Goal: Task Accomplishment & Management: Manage account settings

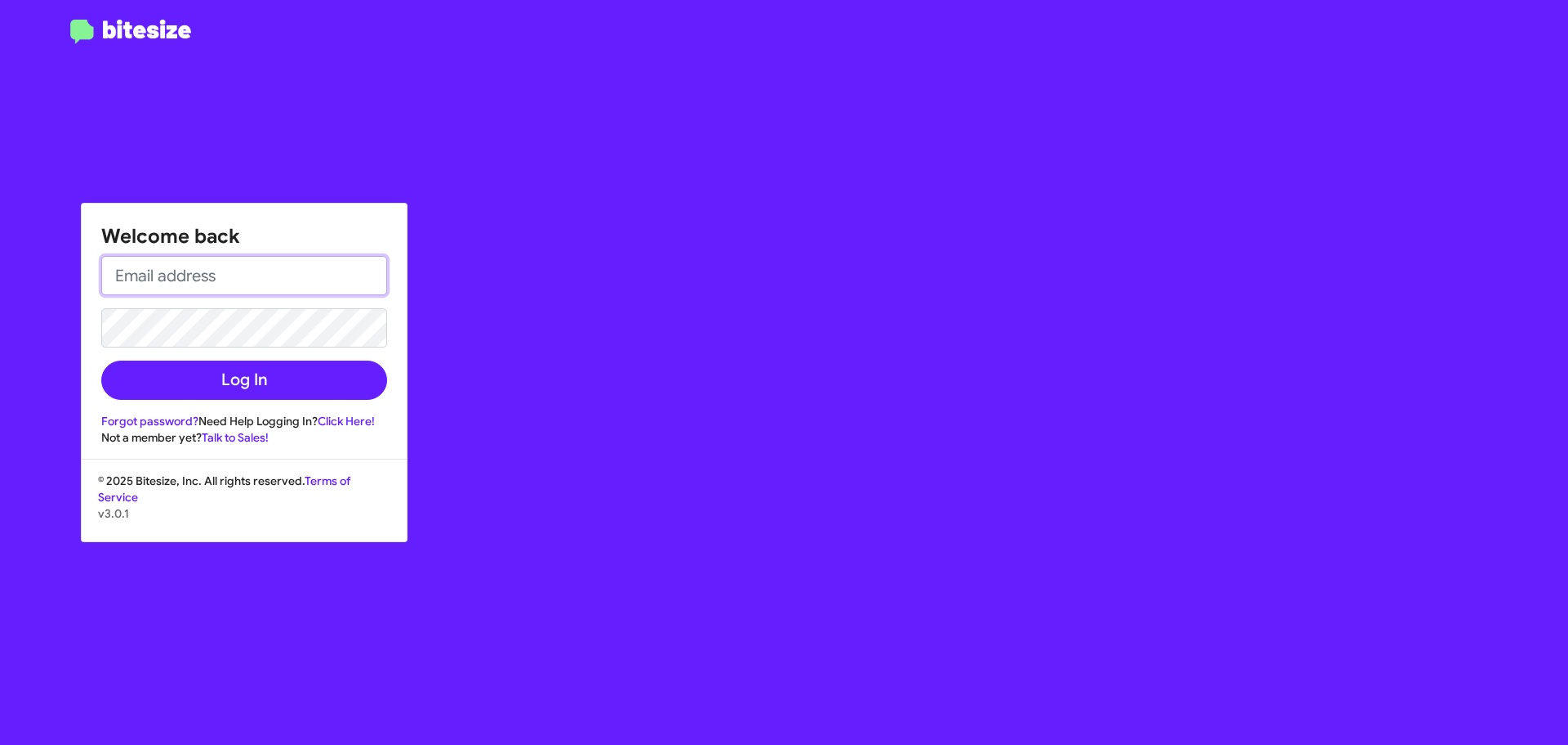
click at [134, 279] on input "email" at bounding box center [243, 275] width 286 height 39
type input "[EMAIL_ADDRESS][DOMAIN_NAME]"
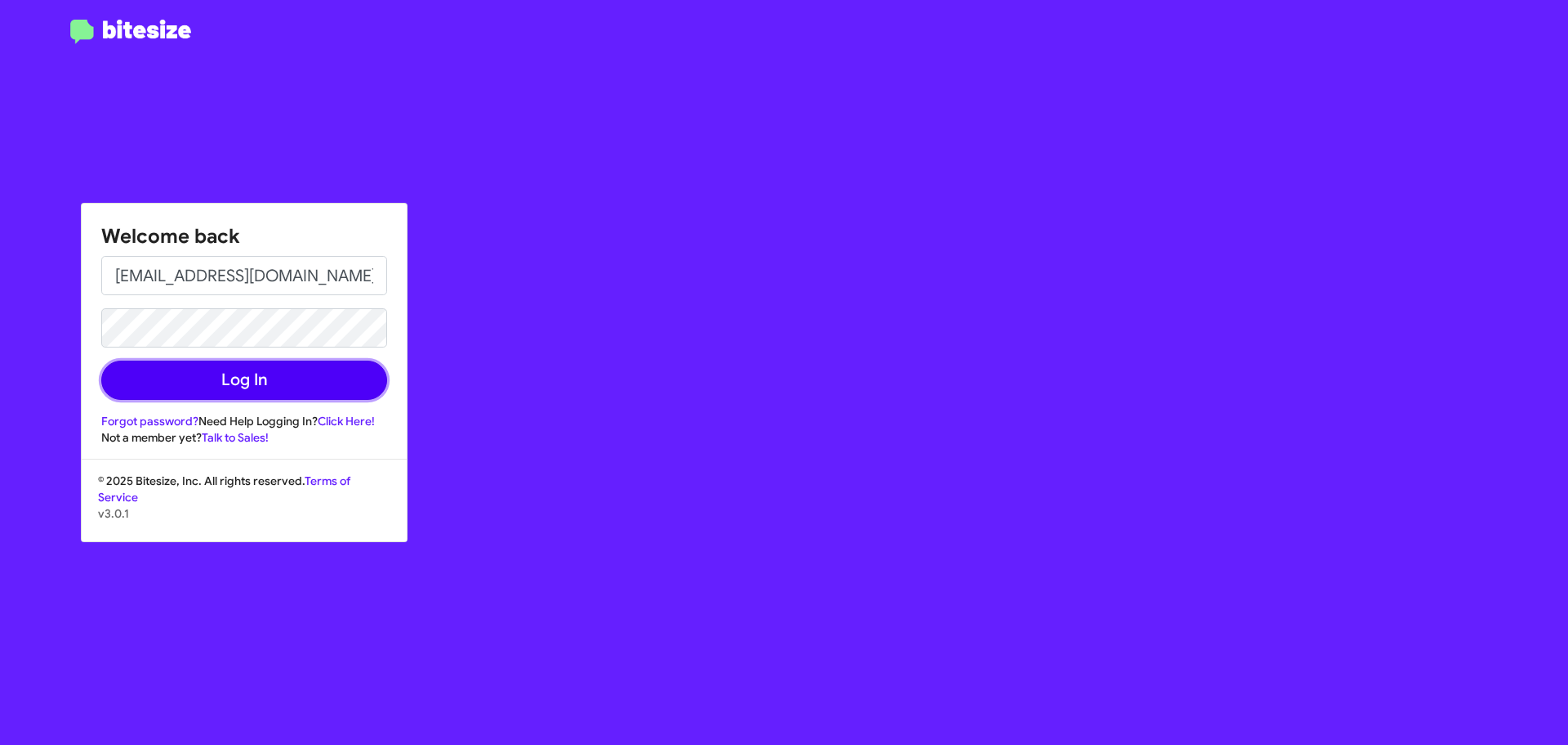
click at [223, 372] on button "Log In" at bounding box center [243, 379] width 286 height 39
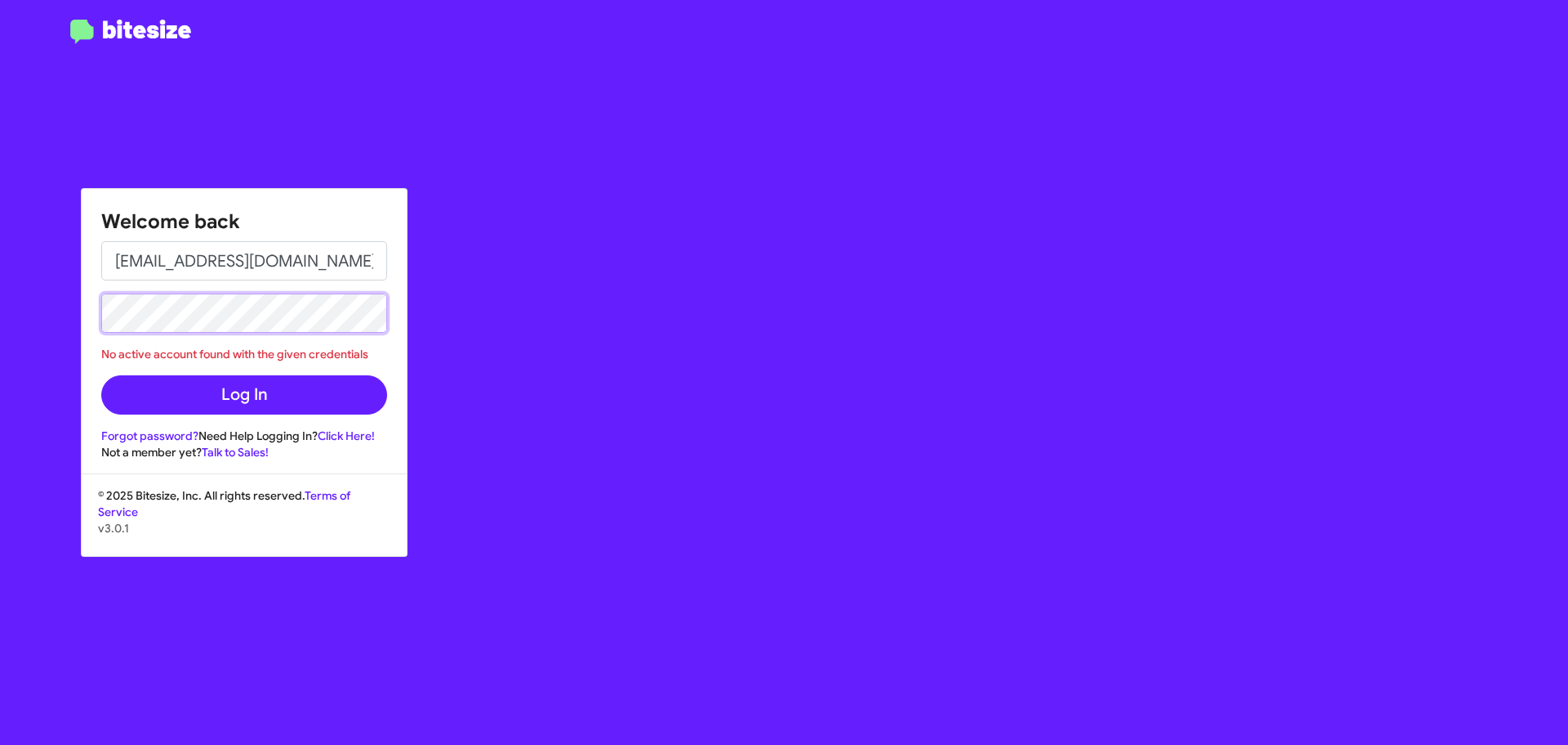
click at [101, 375] on button "Log In" at bounding box center [243, 395] width 286 height 39
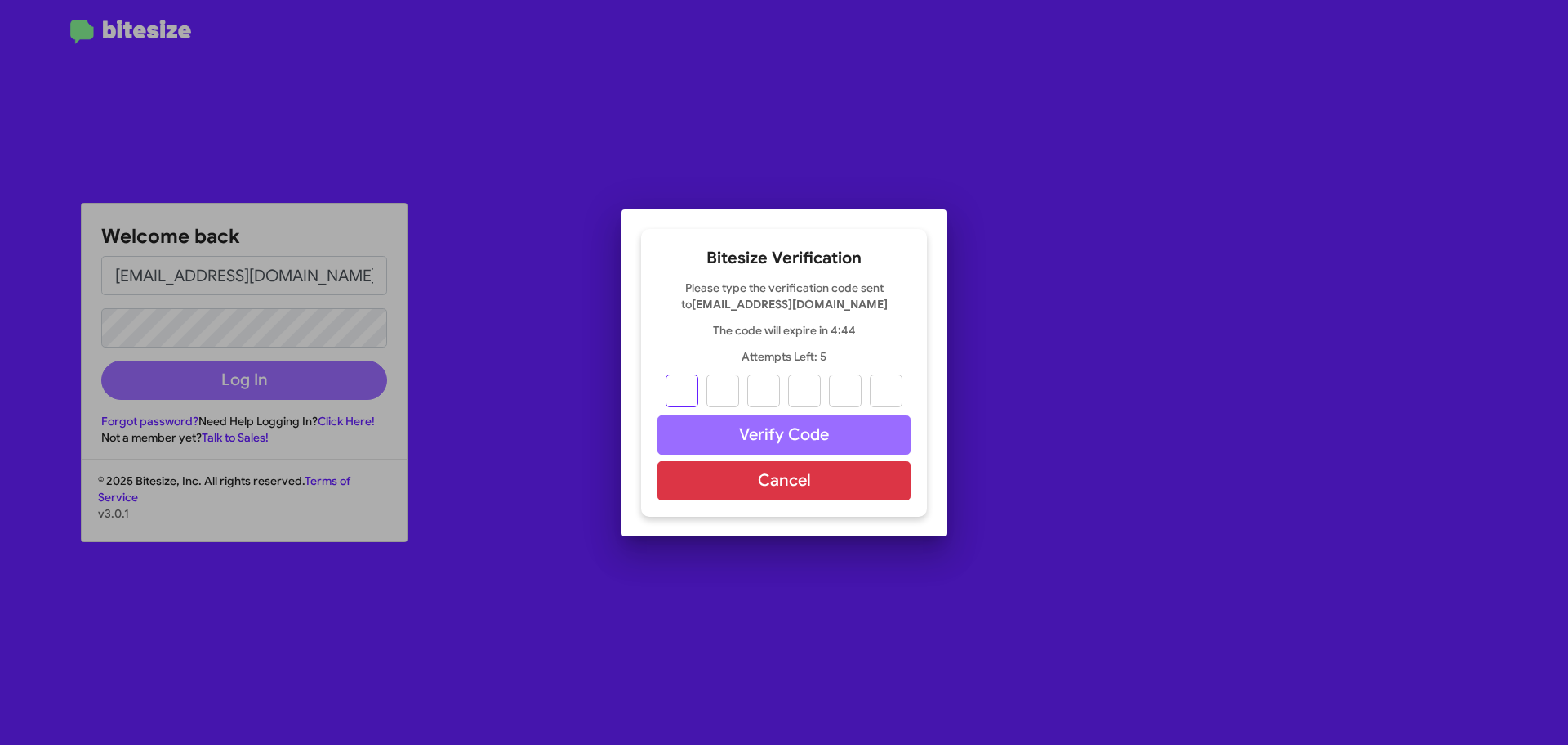
click at [687, 393] on input "text" at bounding box center [682, 391] width 33 height 33
paste input "7"
type input "5"
type input "9"
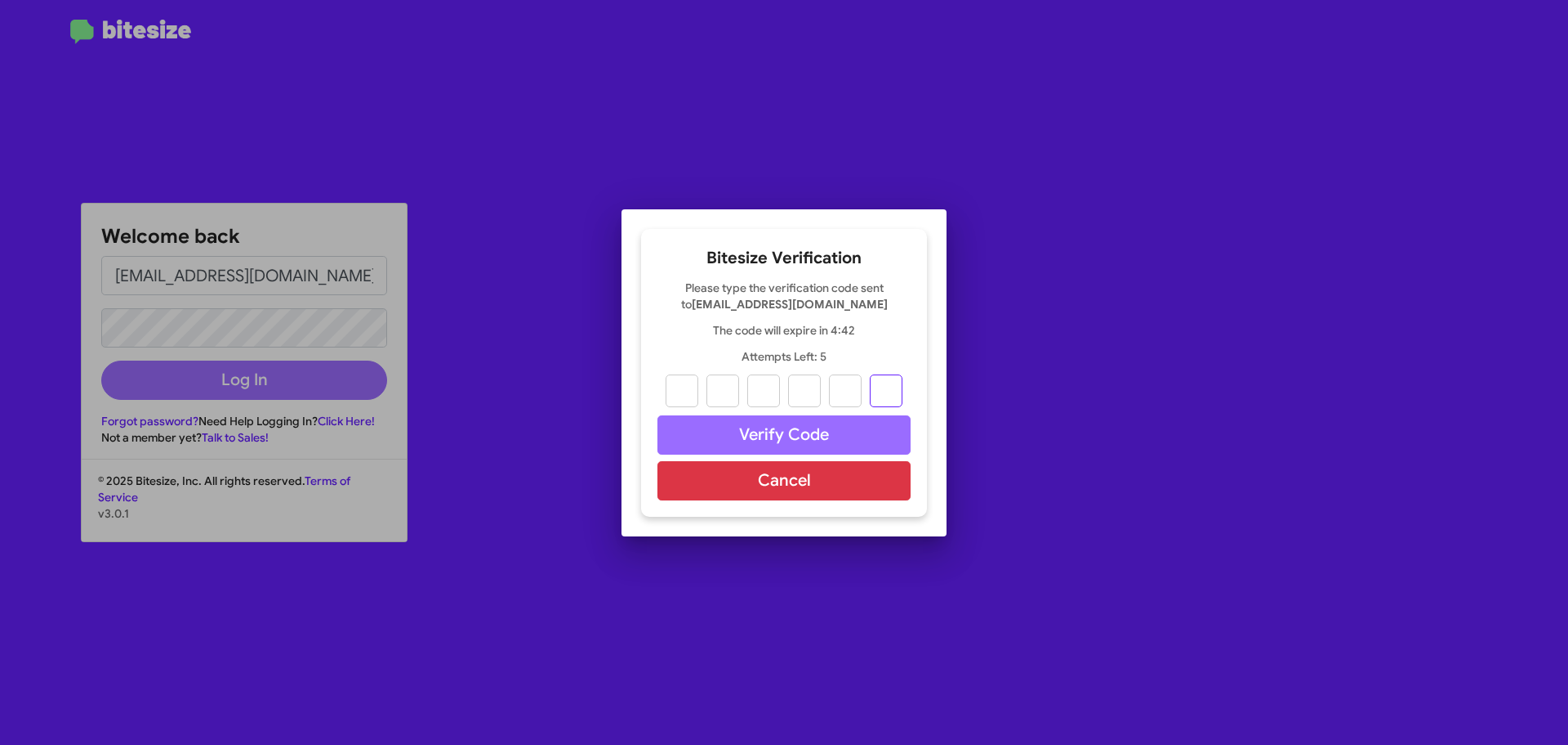
type input "6"
type input "0"
type input "7"
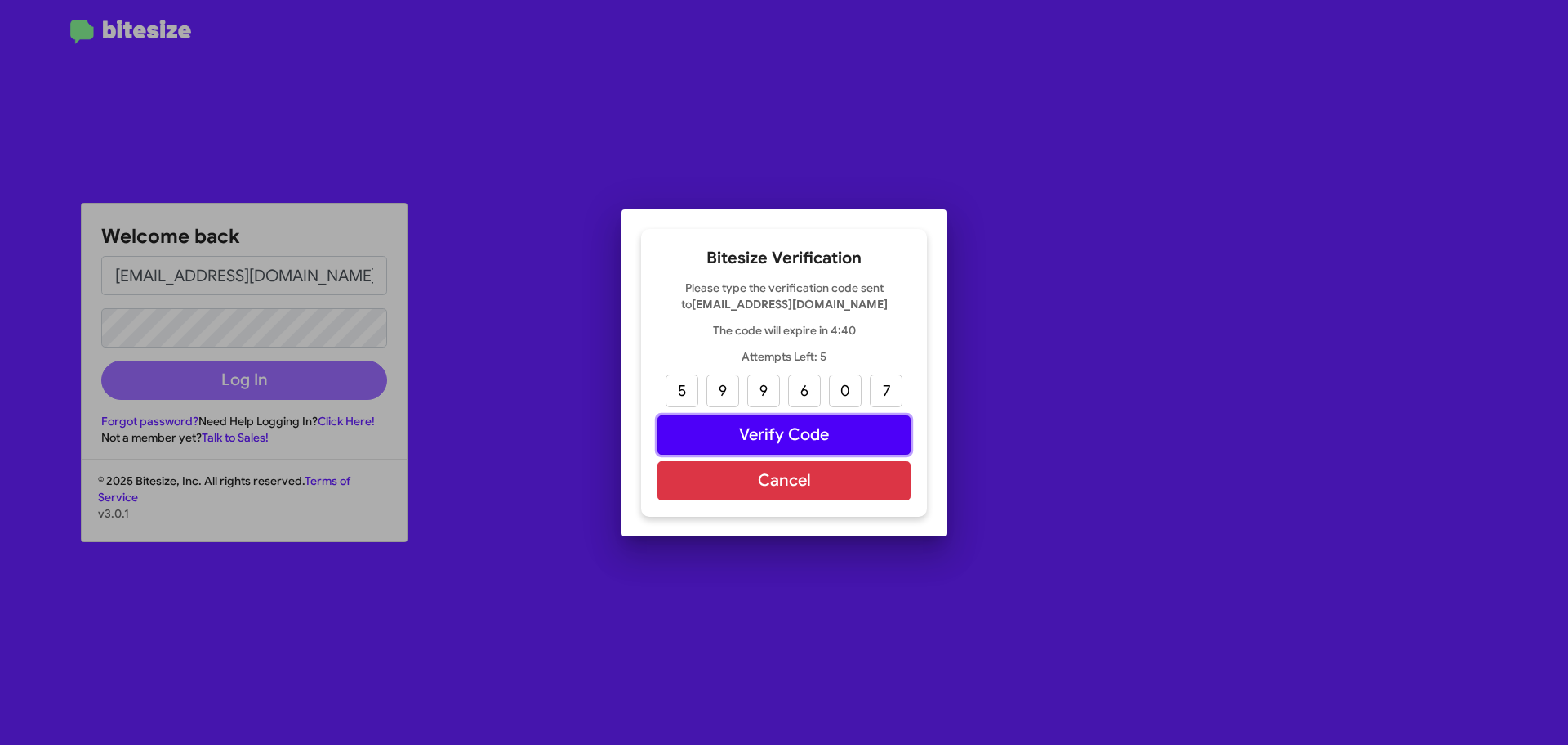
click at [798, 436] on button "Verify Code" at bounding box center [784, 434] width 253 height 39
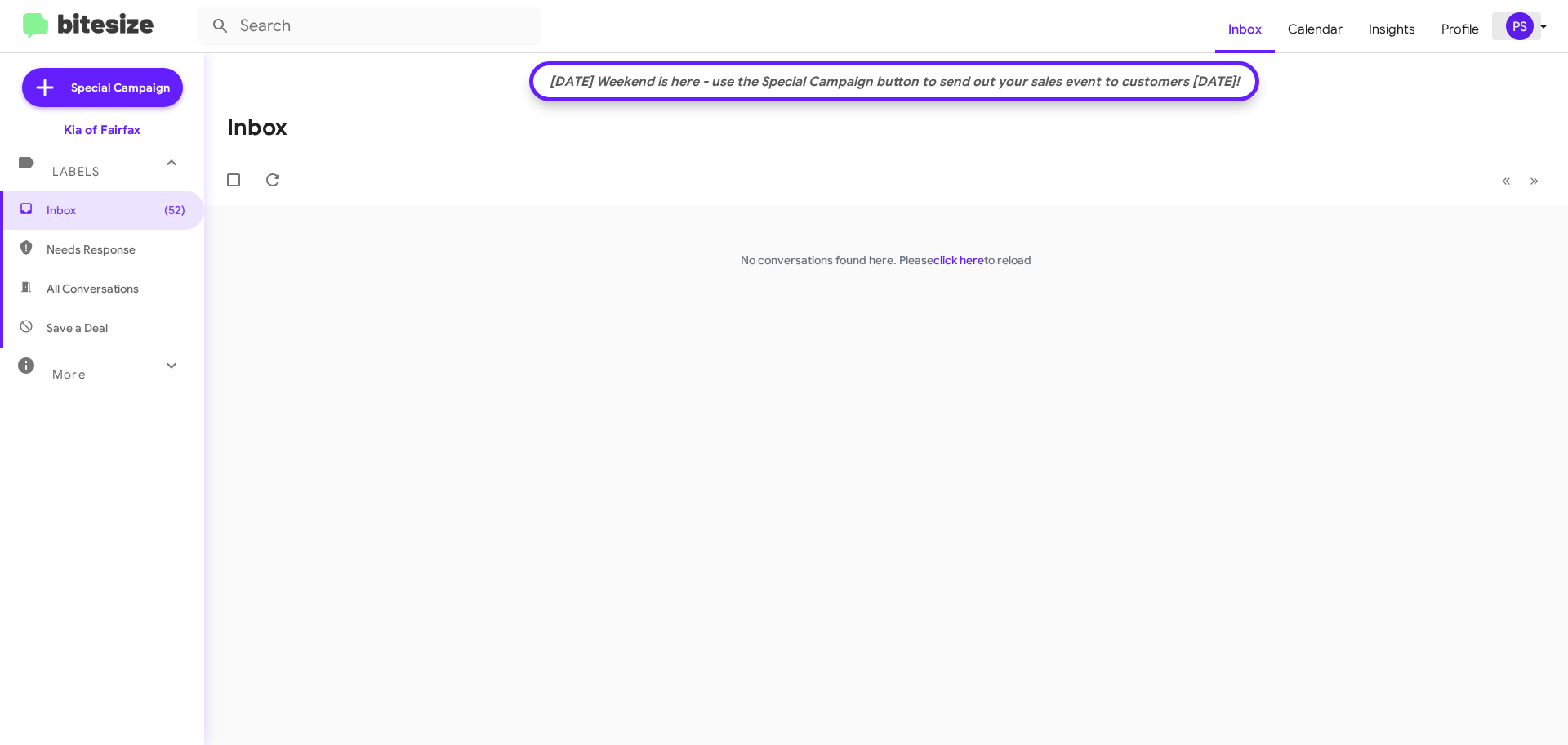
click at [1519, 35] on div "PS" at bounding box center [1520, 26] width 28 height 28
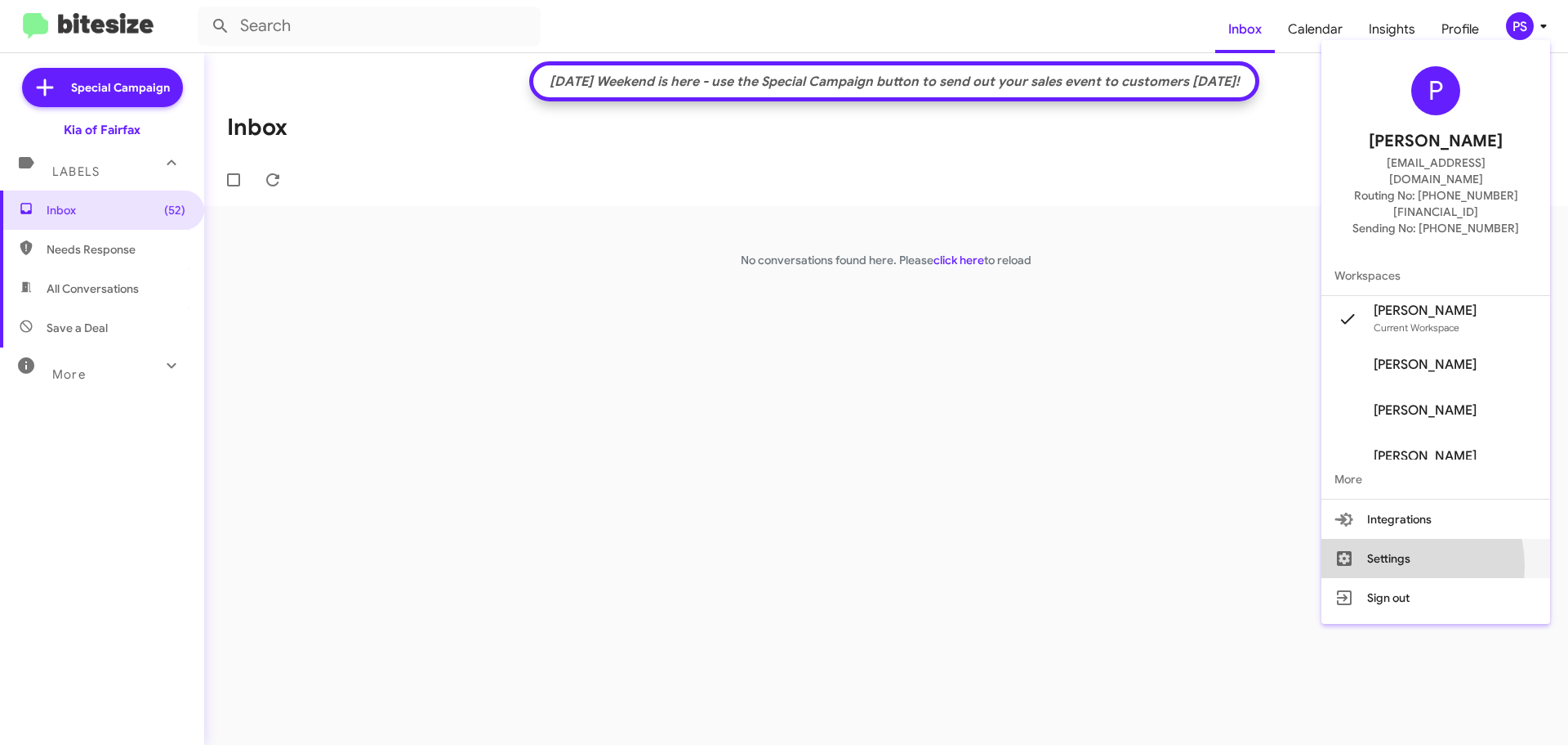
click at [1415, 539] on button "Settings" at bounding box center [1436, 558] width 229 height 39
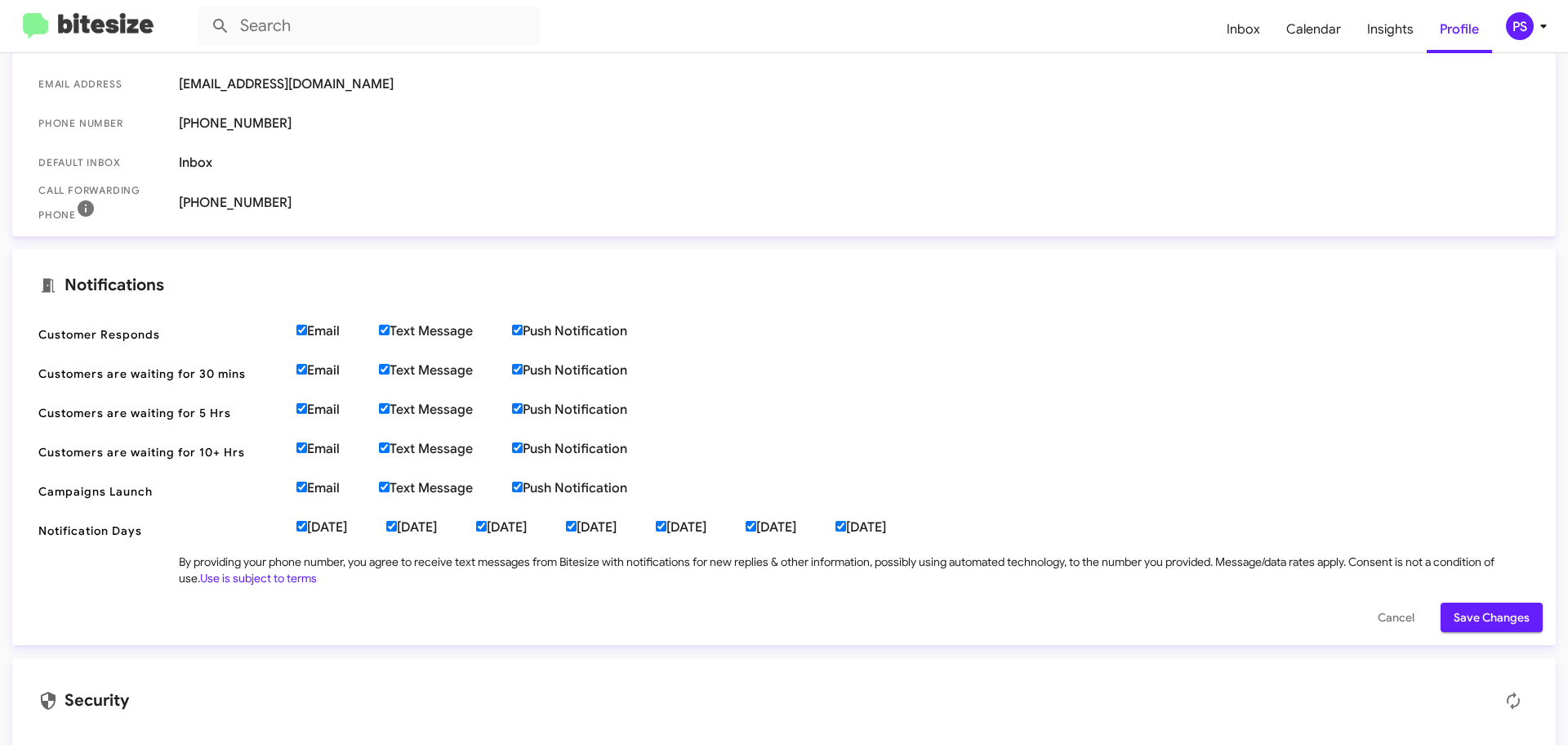
scroll to position [327, 0]
drag, startPoint x: 385, startPoint y: 327, endPoint x: 380, endPoint y: 350, distance: 23.5
click at [385, 328] on input "Text Message" at bounding box center [384, 327] width 11 height 11
checkbox input "false"
click at [390, 366] on input "Text Message" at bounding box center [384, 367] width 11 height 11
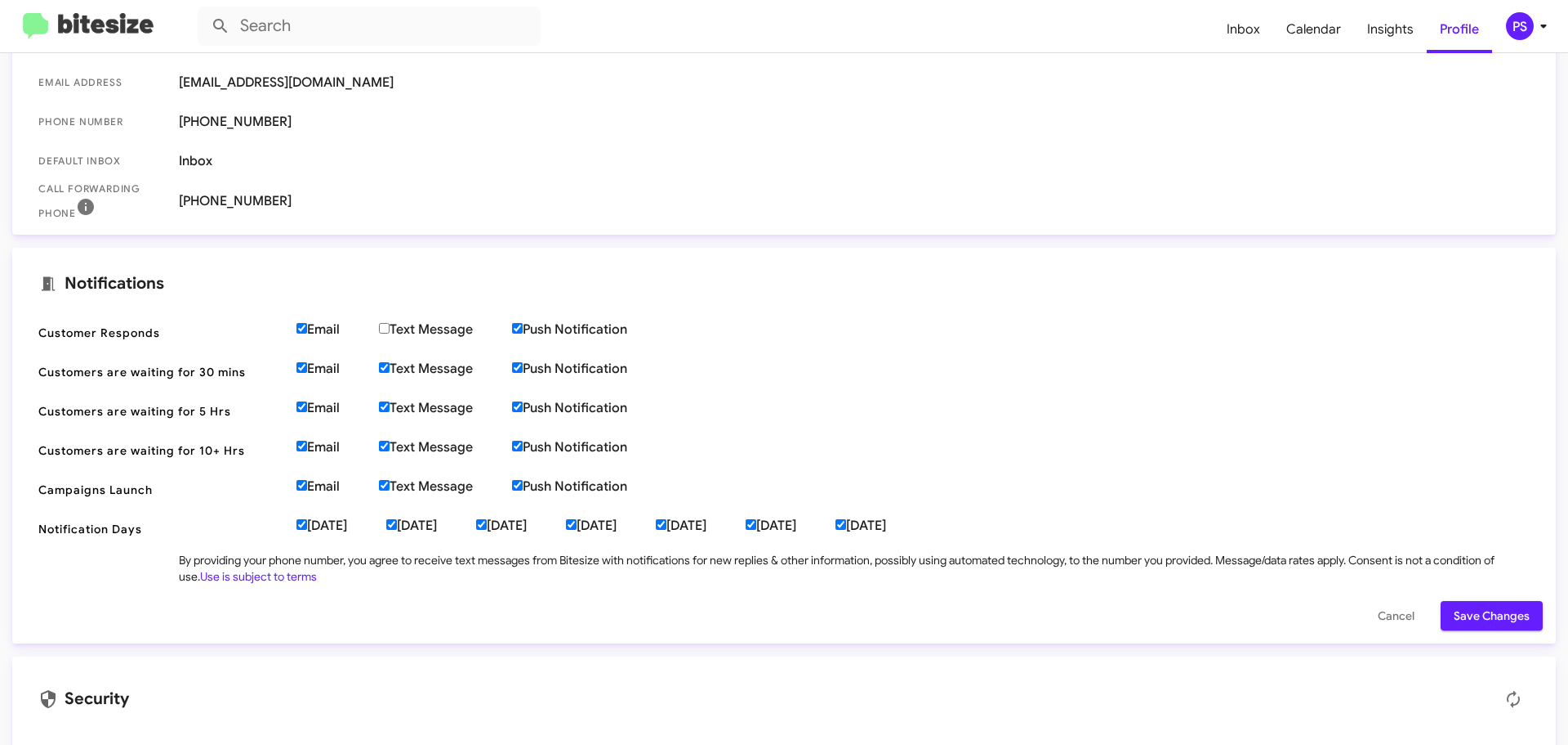
checkbox input "false"
click at [389, 405] on input "Text Message" at bounding box center [384, 406] width 11 height 11
checkbox input "false"
click at [390, 445] on input "Text Message" at bounding box center [384, 446] width 11 height 11
checkbox input "false"
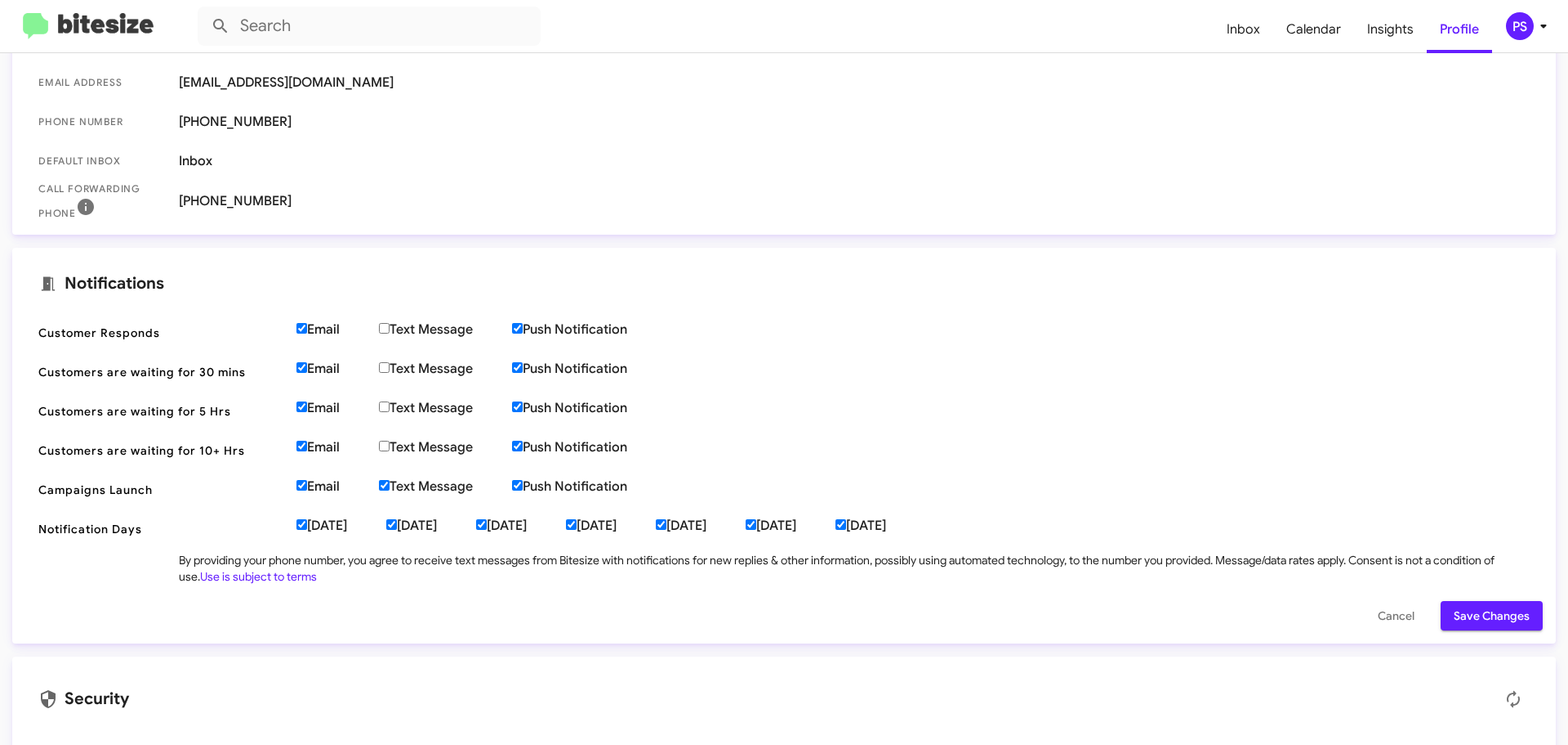
click at [389, 486] on input "Text Message" at bounding box center [384, 484] width 11 height 11
checkbox input "false"
click at [521, 328] on input "Push Notification" at bounding box center [517, 327] width 11 height 11
checkbox input "false"
drag, startPoint x: 521, startPoint y: 358, endPoint x: 522, endPoint y: 369, distance: 11.0
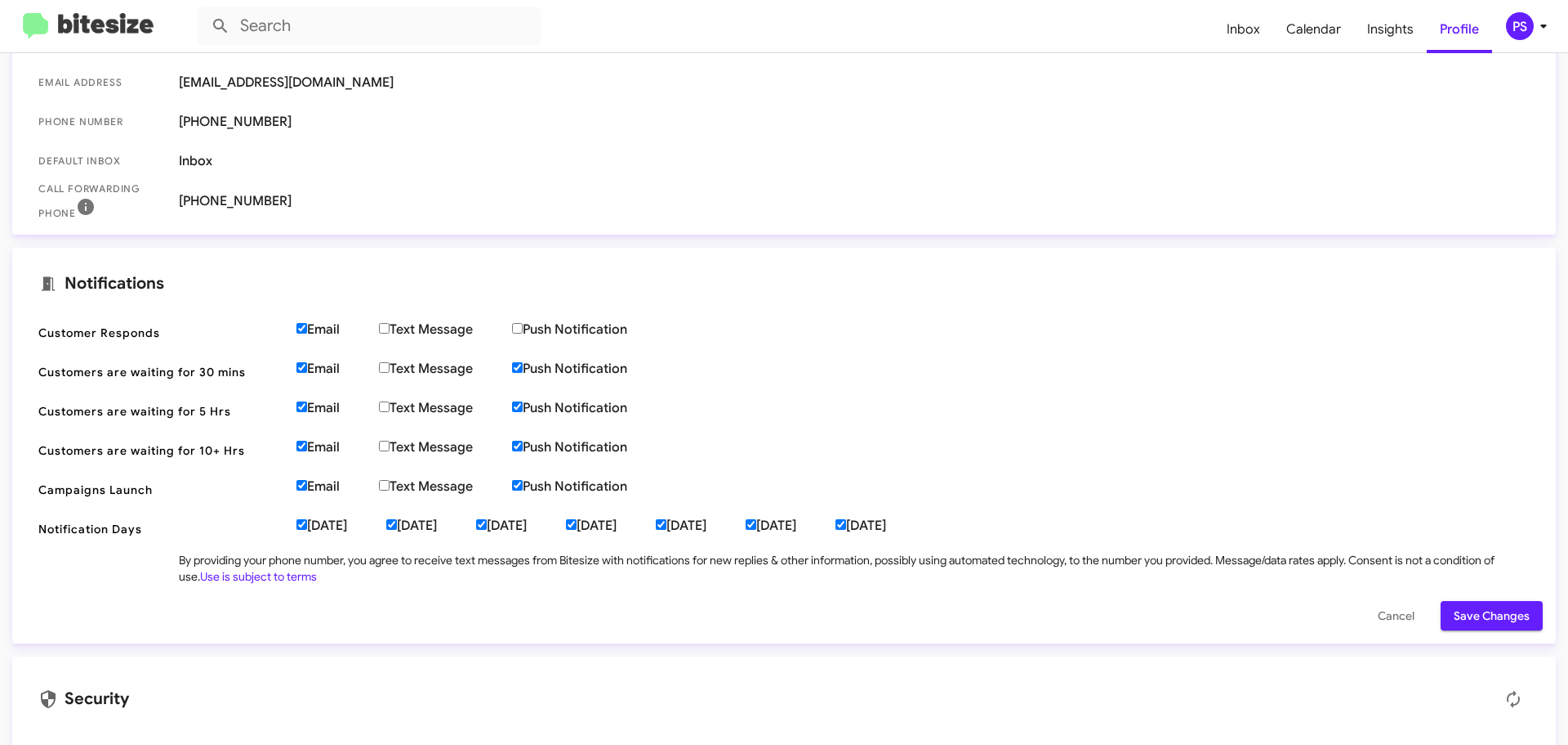
click at [521, 360] on span "Customers are waiting for 30 mins Email Text Message Push Notification" at bounding box center [784, 372] width 1518 height 39
drag, startPoint x: 522, startPoint y: 371, endPoint x: 521, endPoint y: 393, distance: 22.0
click at [521, 372] on label "Push Notification" at bounding box center [589, 368] width 154 height 16
click at [521, 372] on input "Push Notification" at bounding box center [517, 367] width 11 height 11
checkbox input "false"
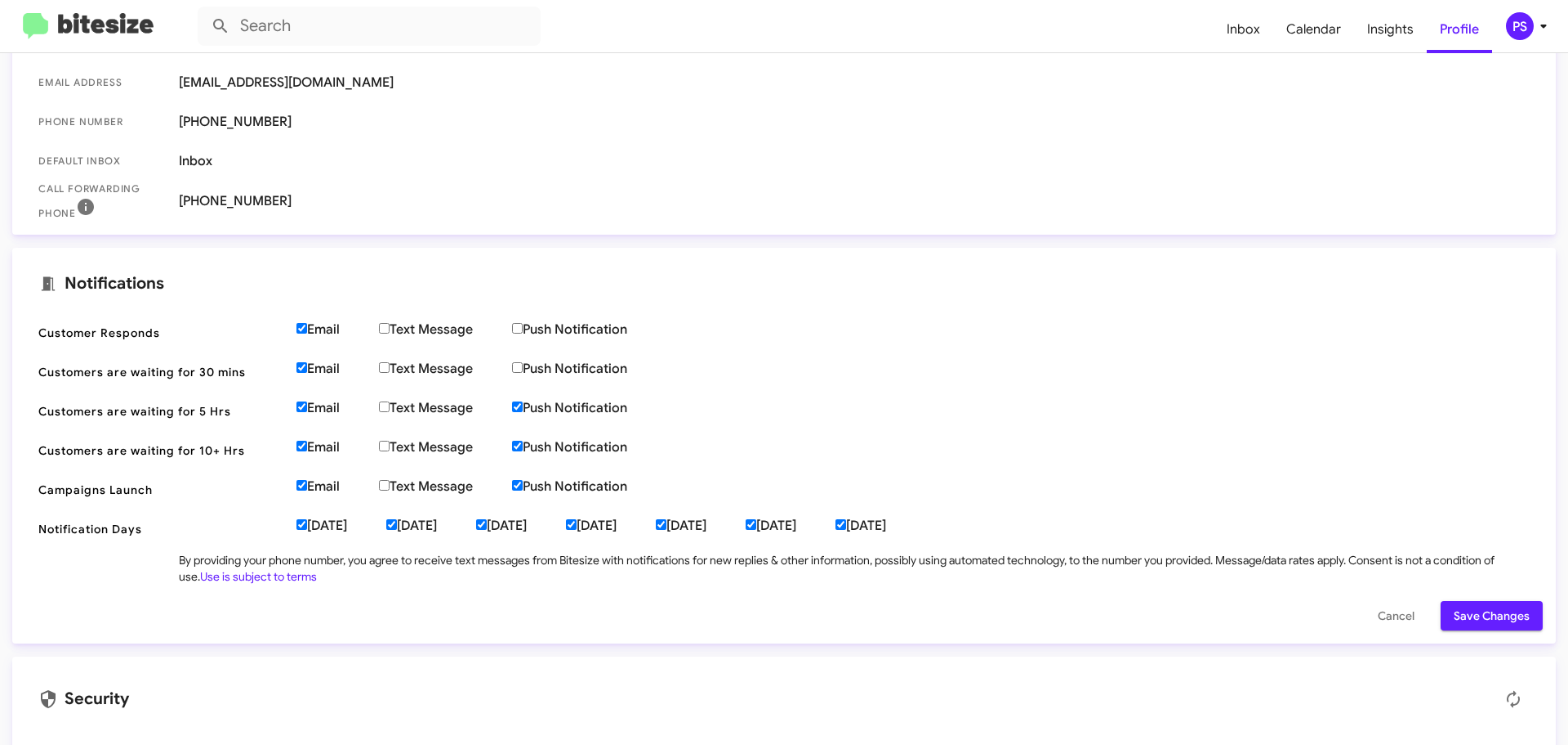
click at [521, 408] on input "Push Notification" at bounding box center [517, 406] width 11 height 11
checkbox input "false"
click at [522, 446] on input "Push Notification" at bounding box center [517, 446] width 11 height 11
checkbox input "false"
click at [522, 485] on input "Push Notification" at bounding box center [517, 484] width 11 height 11
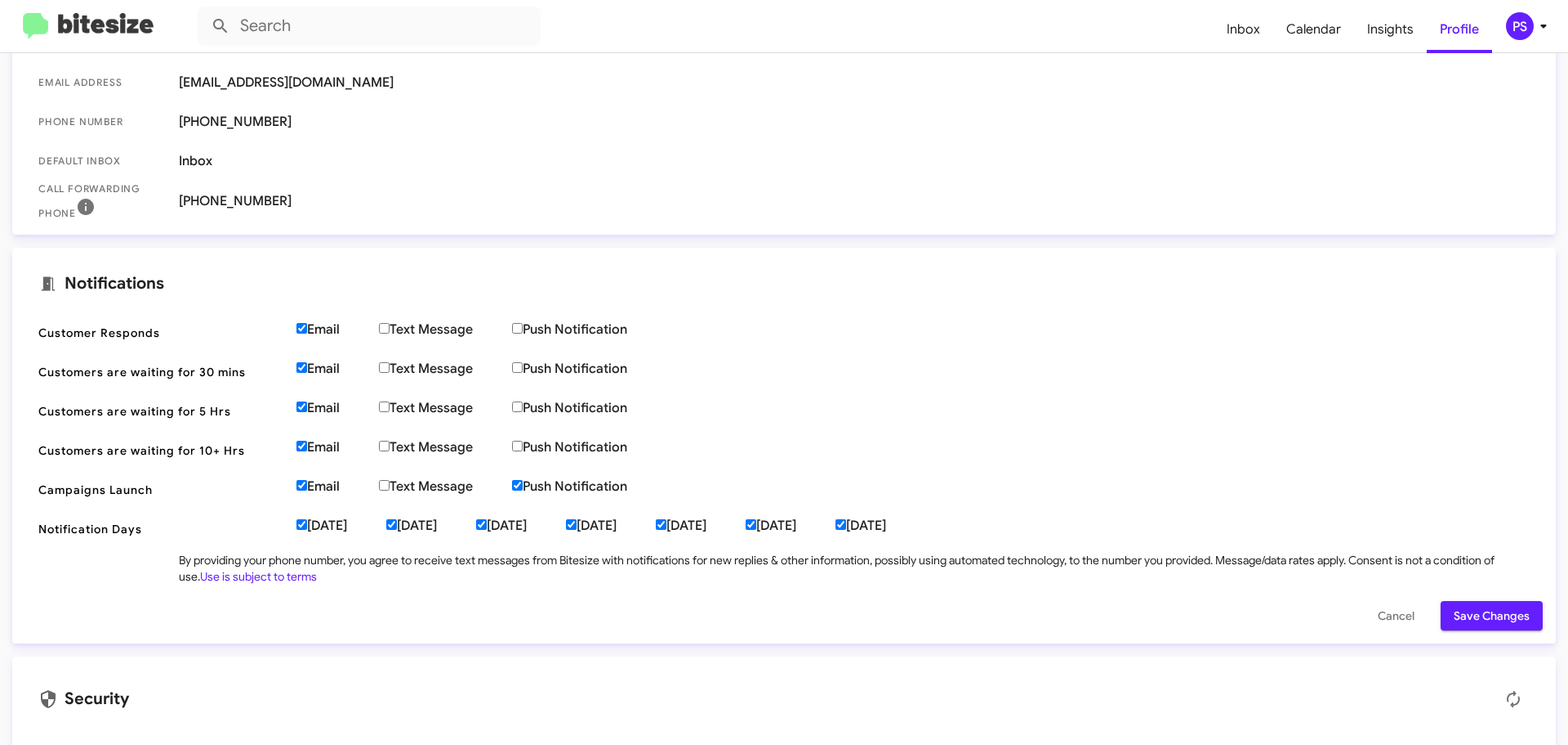
checkbox input "false"
click at [304, 328] on input "Email" at bounding box center [301, 327] width 11 height 11
checkbox input "false"
click at [300, 366] on input "Email" at bounding box center [301, 367] width 11 height 11
checkbox input "false"
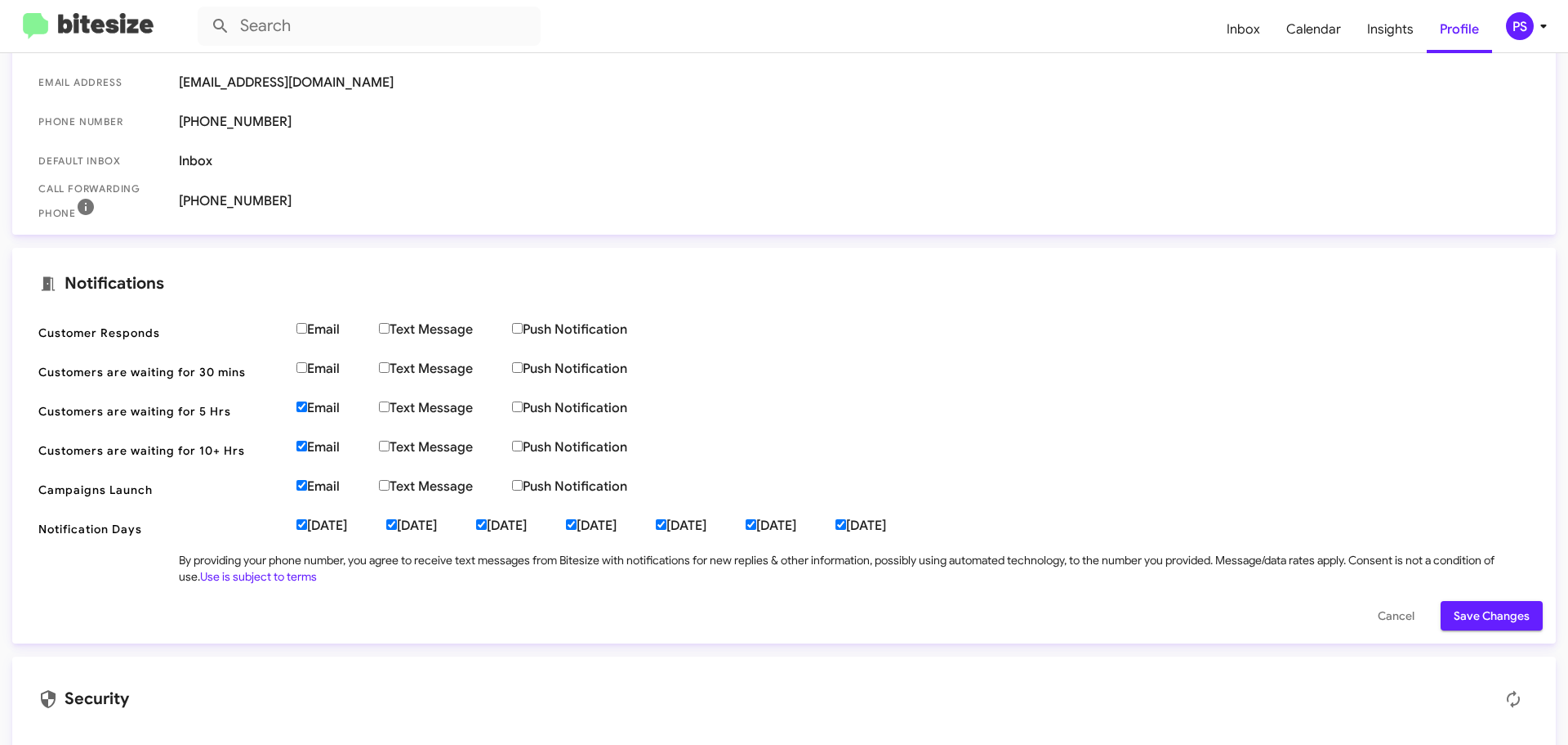
click at [305, 407] on input "Email" at bounding box center [301, 406] width 11 height 11
click at [300, 403] on input "Email" at bounding box center [301, 406] width 11 height 11
checkbox input "true"
click at [302, 370] on input "Email" at bounding box center [301, 367] width 11 height 11
checkbox input "true"
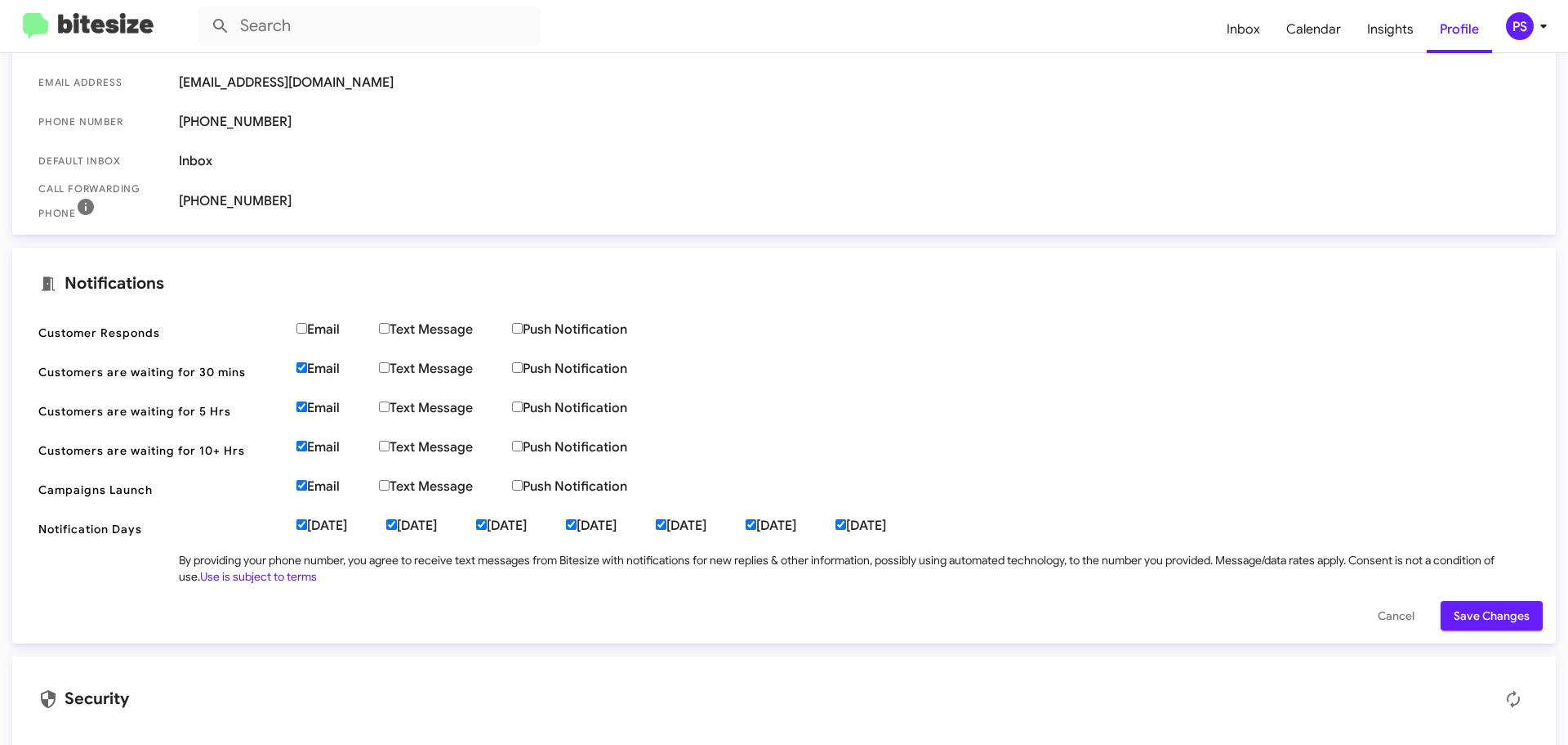
click at [299, 331] on input "Email" at bounding box center [301, 327] width 11 height 11
checkbox input "true"
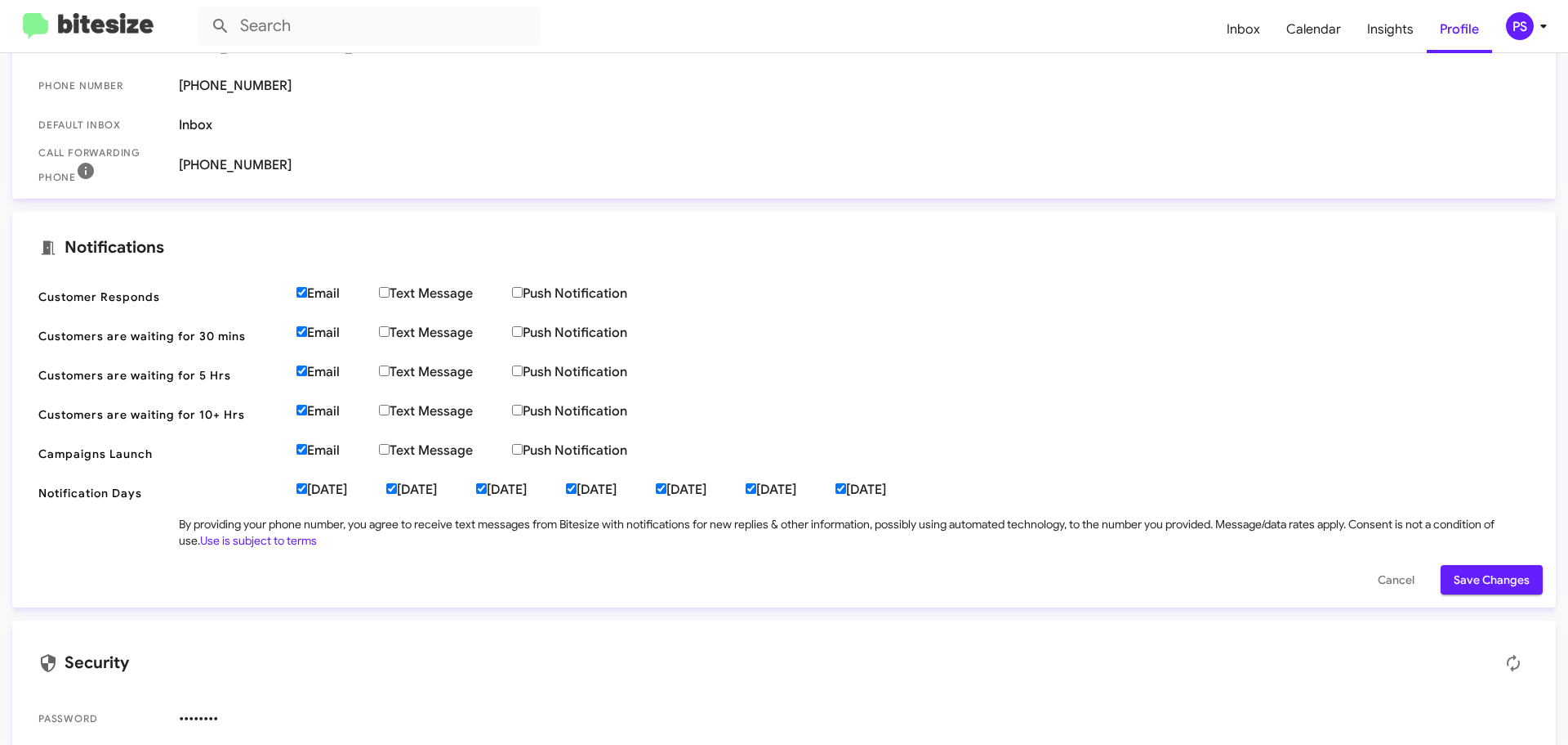
scroll to position [382, 0]
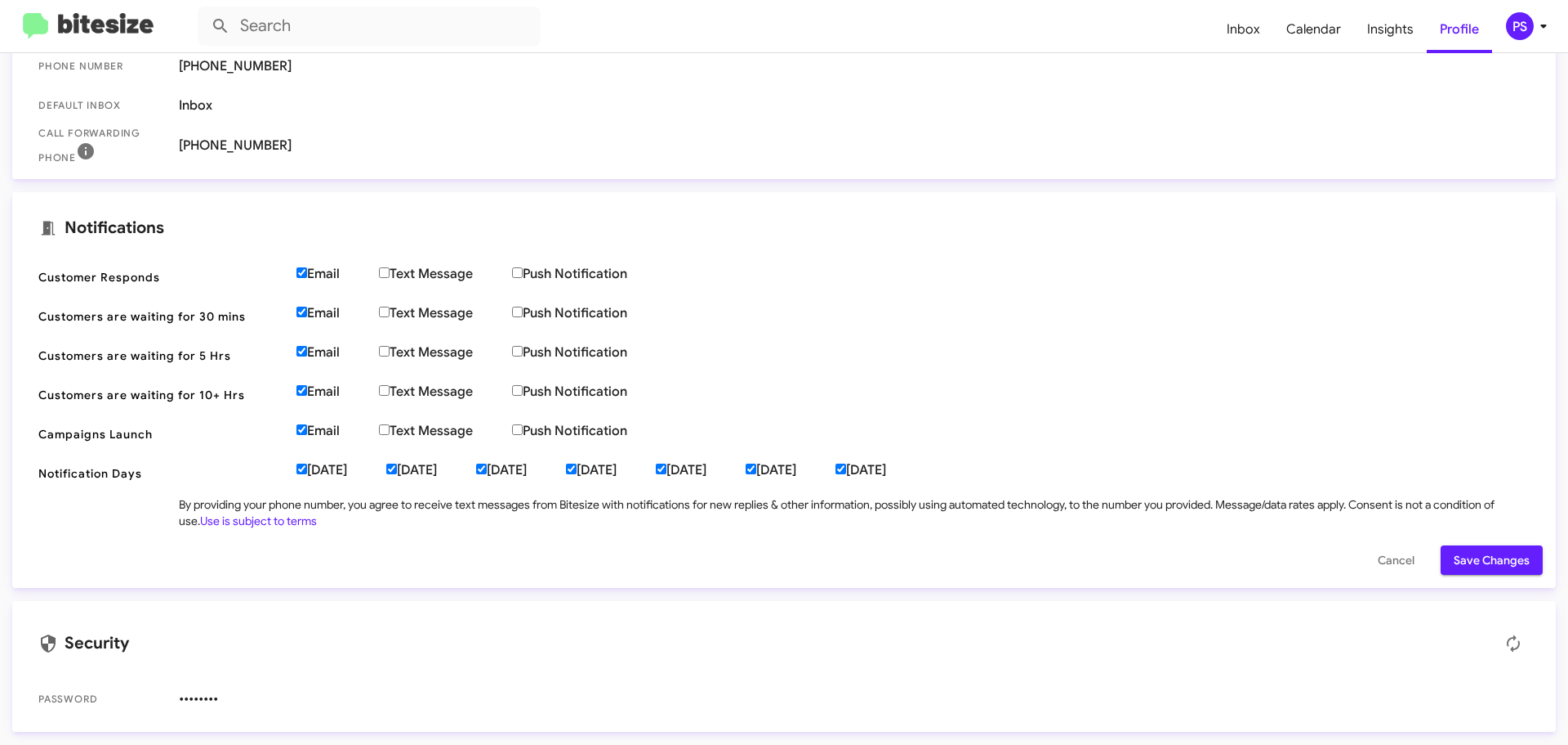
click at [1458, 556] on span "Save Changes" at bounding box center [1491, 559] width 76 height 30
click at [1454, 554] on span "Save Changes" at bounding box center [1491, 559] width 76 height 30
